Goal: Task Accomplishment & Management: Use online tool/utility

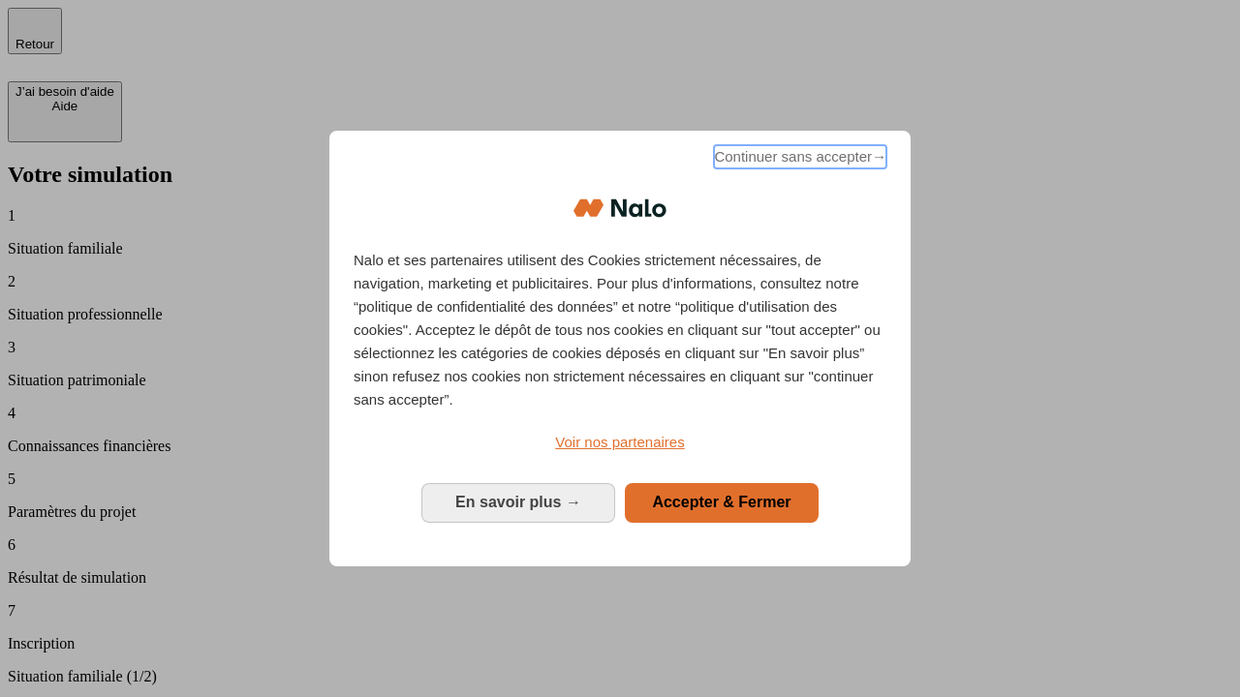
click at [798, 160] on span "Continuer sans accepter →" at bounding box center [800, 156] width 172 height 23
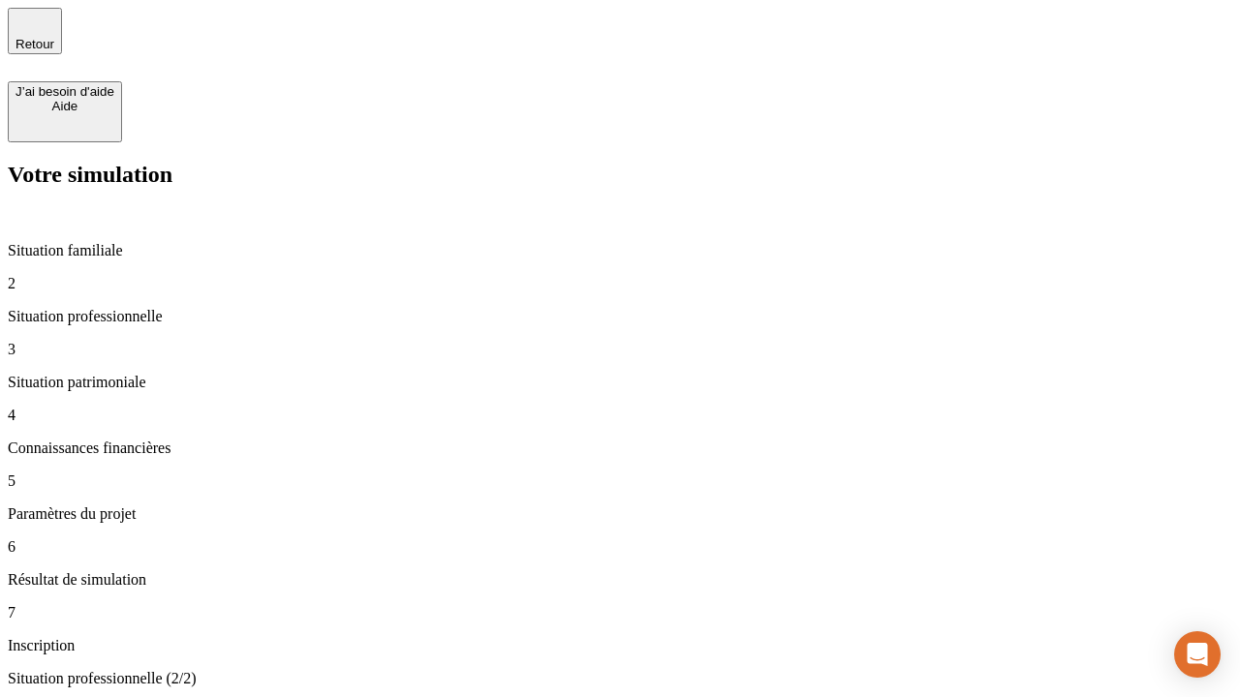
type input "30 000"
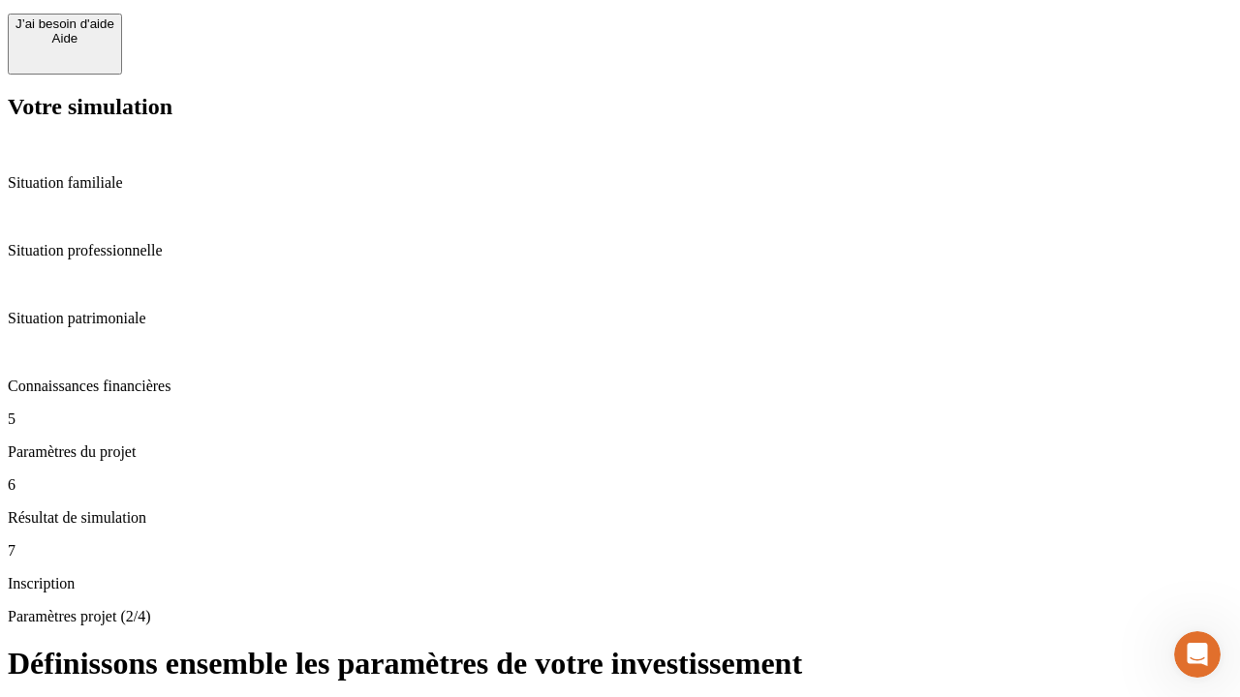
type input "25"
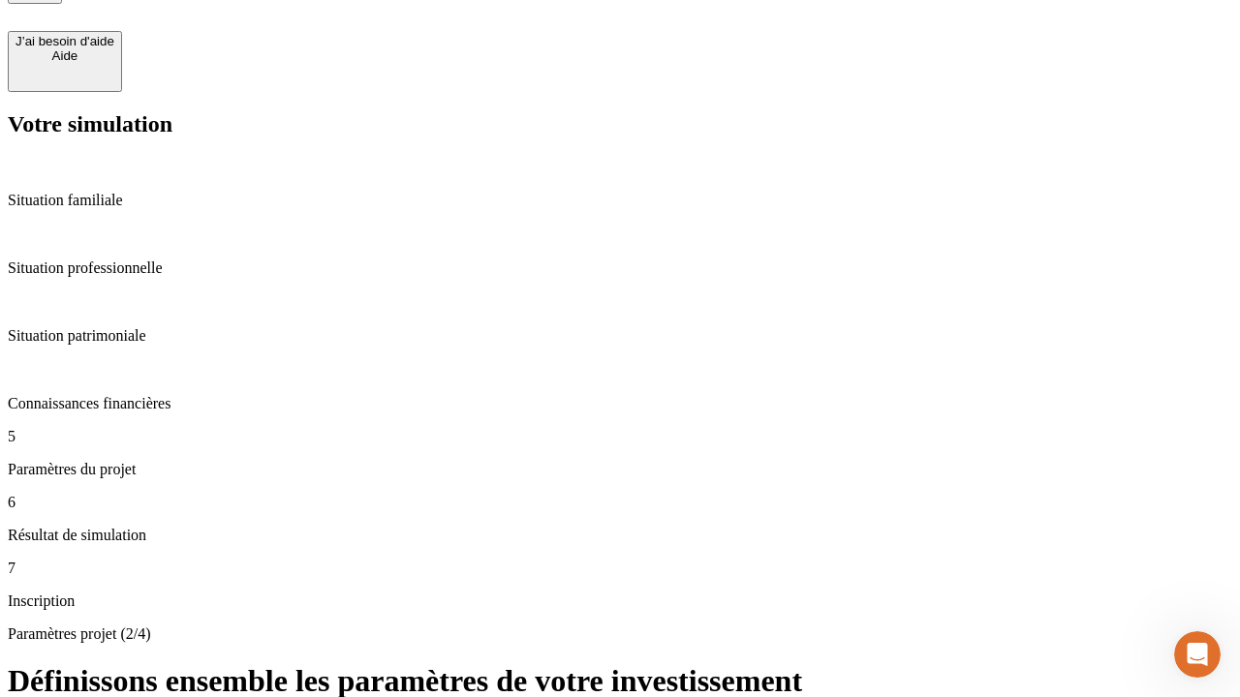
type input "5"
type input "1 000"
type input "640"
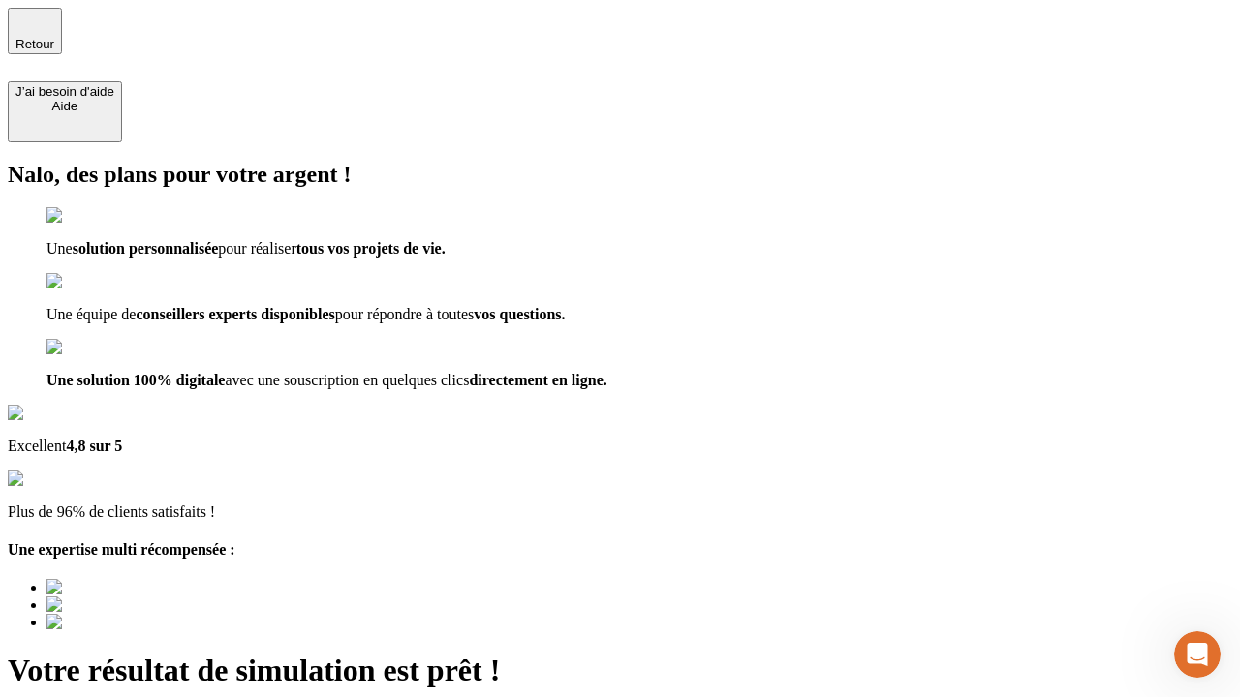
scroll to position [6, 0]
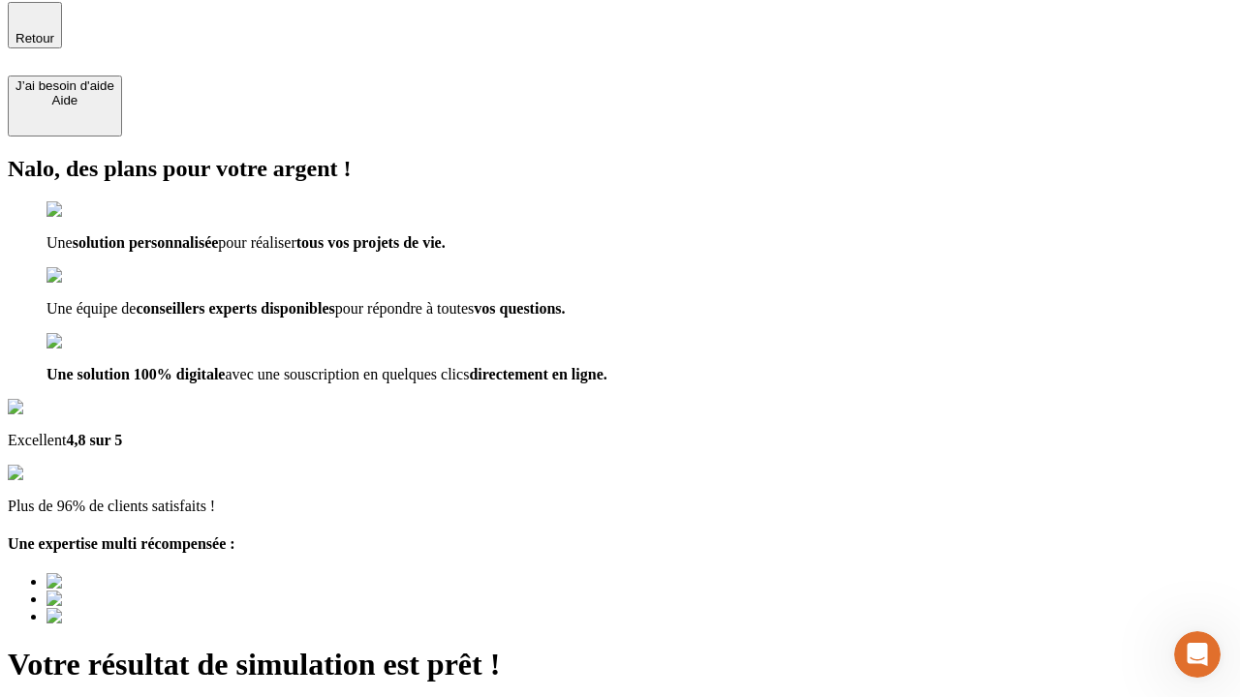
type input "[EMAIL_ADDRESS][PERSON_NAME][DOMAIN_NAME]"
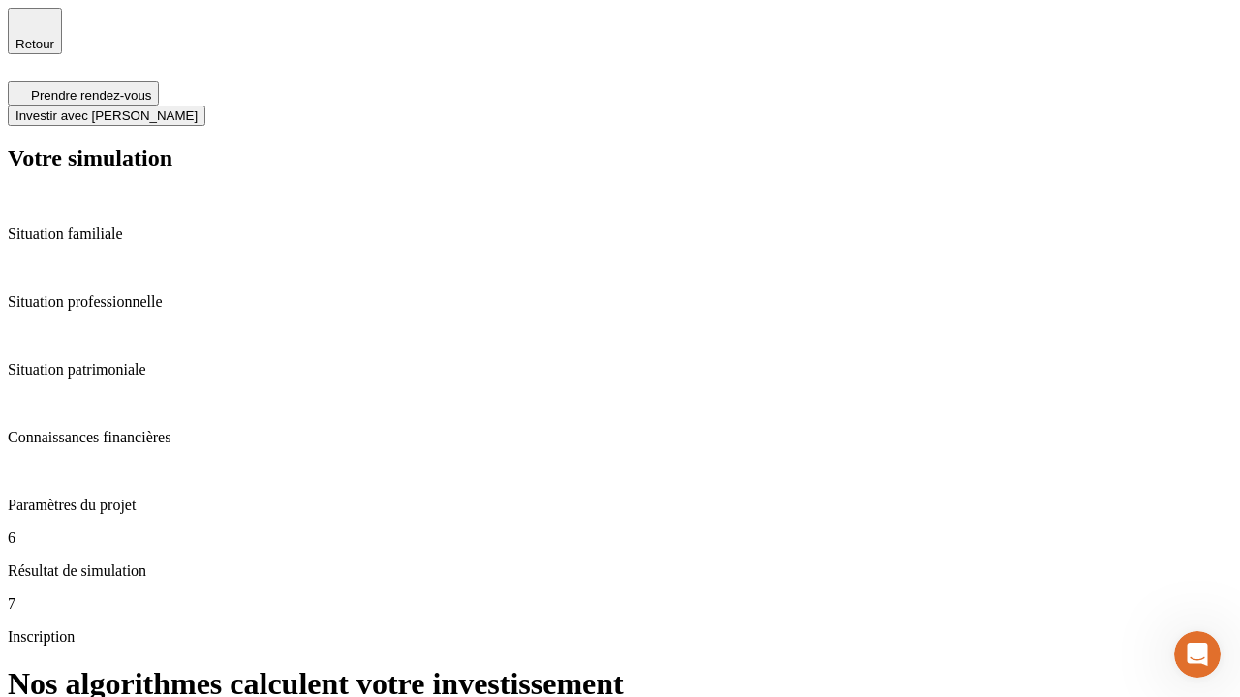
scroll to position [8, 0]
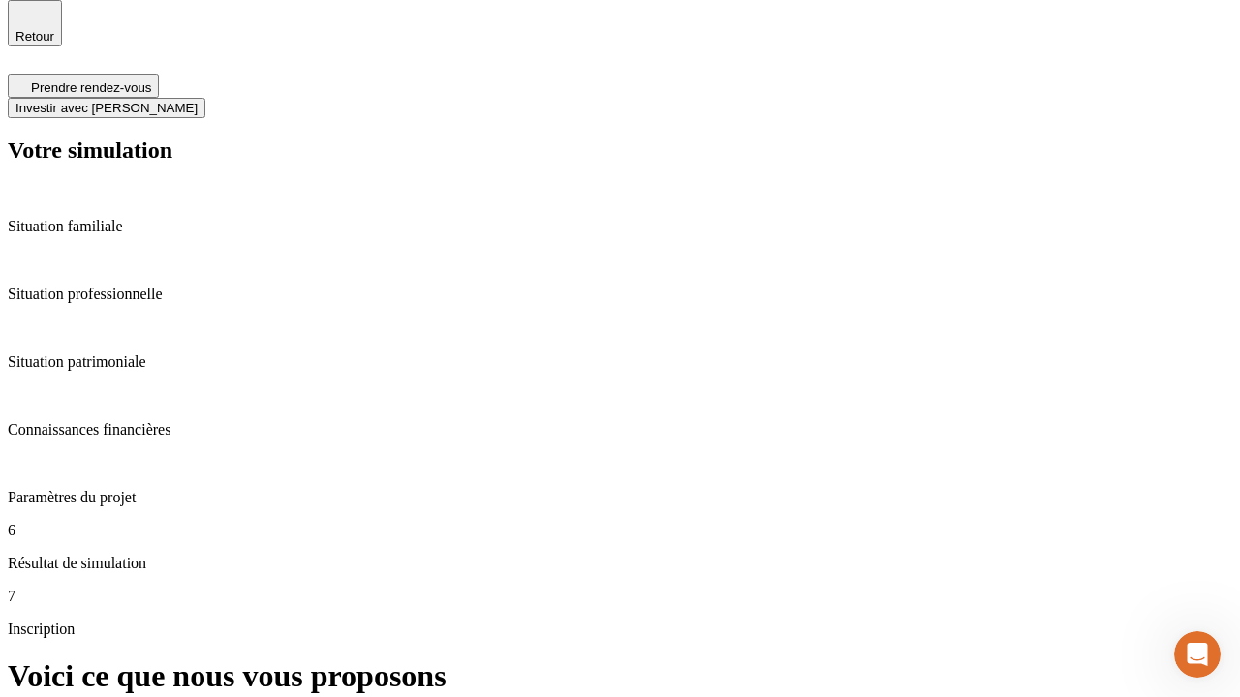
click at [198, 101] on span "Investir avec [PERSON_NAME]" at bounding box center [106, 108] width 182 height 15
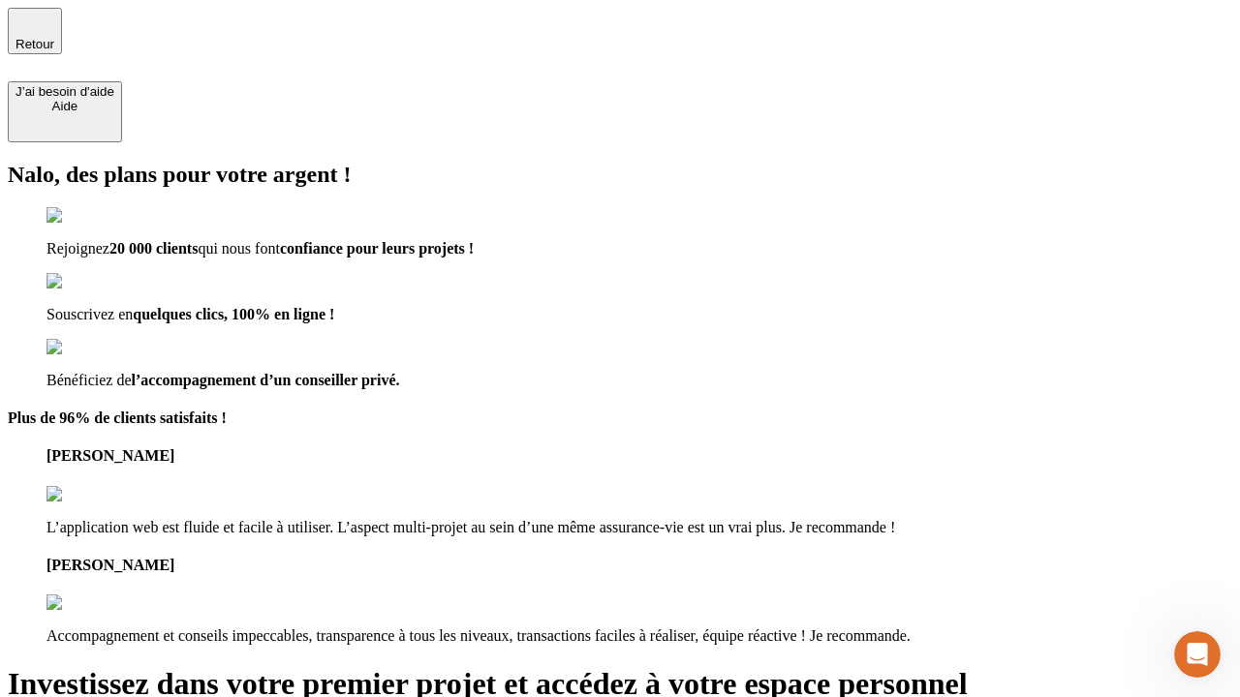
type input "[PERSON_NAME][EMAIL_ADDRESS][DOMAIN_NAME]"
